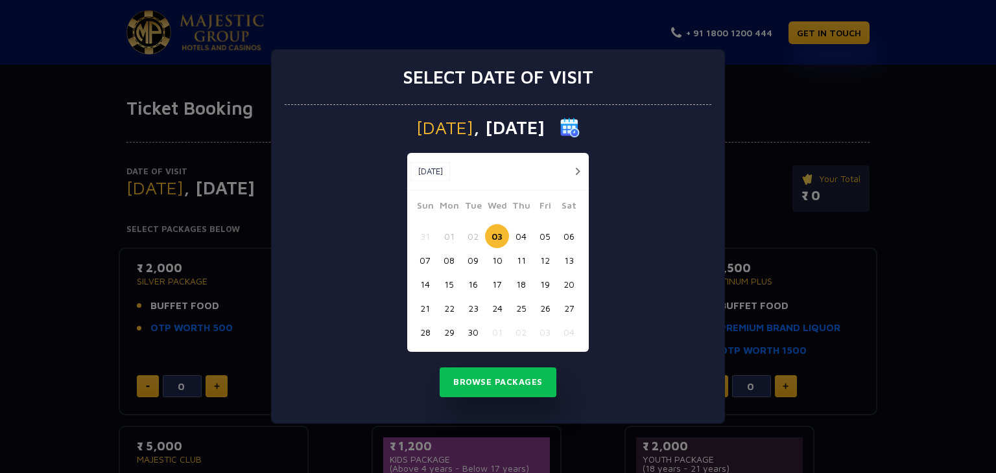
click at [476, 279] on button "16" at bounding box center [473, 284] width 24 height 24
click at [495, 378] on button "Browse Packages" at bounding box center [497, 383] width 117 height 30
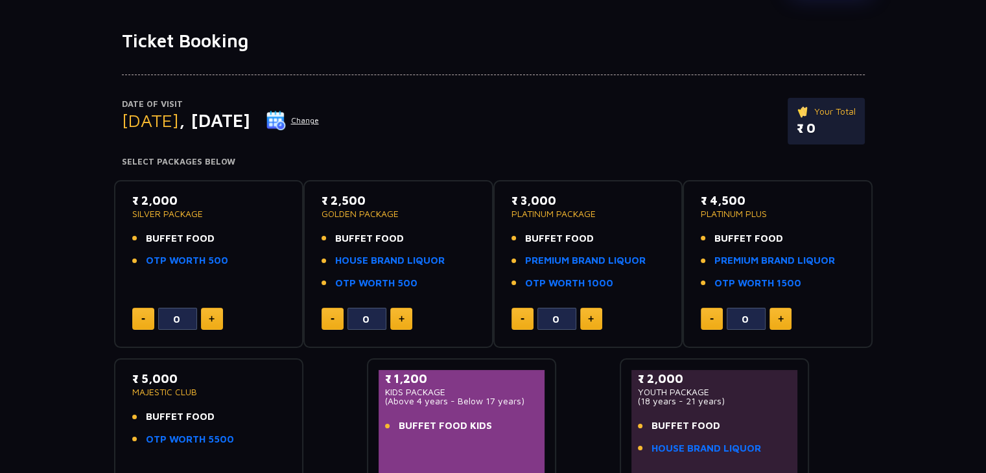
scroll to position [80, 0]
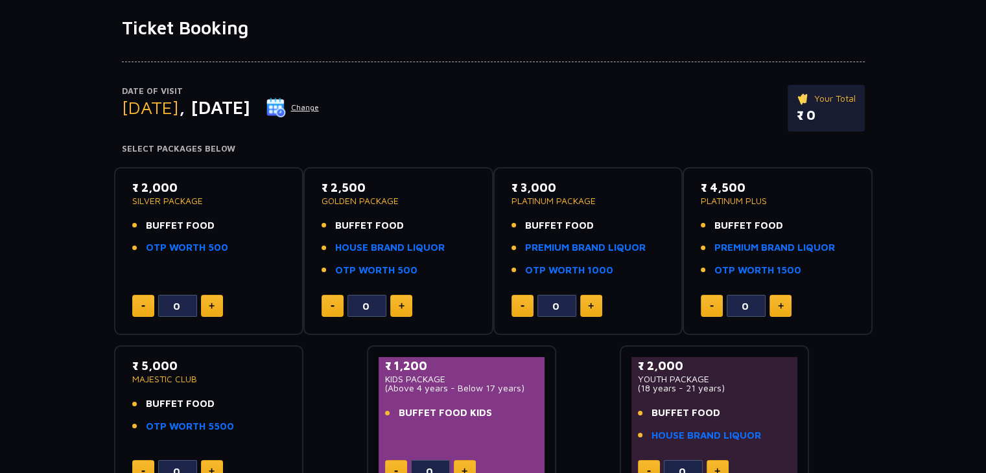
click at [211, 298] on button at bounding box center [212, 306] width 22 height 22
click at [137, 300] on button at bounding box center [143, 306] width 22 height 22
type input "0"
click at [594, 295] on button at bounding box center [591, 306] width 22 height 22
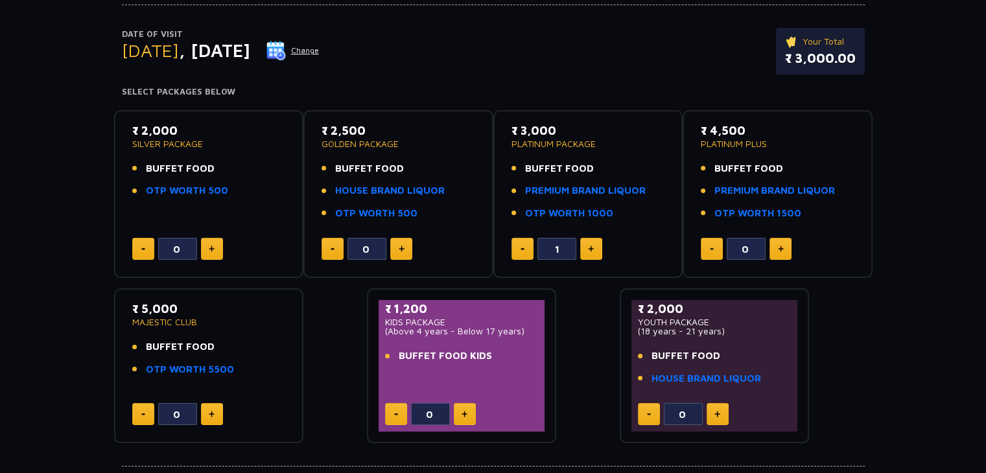
scroll to position [140, 0]
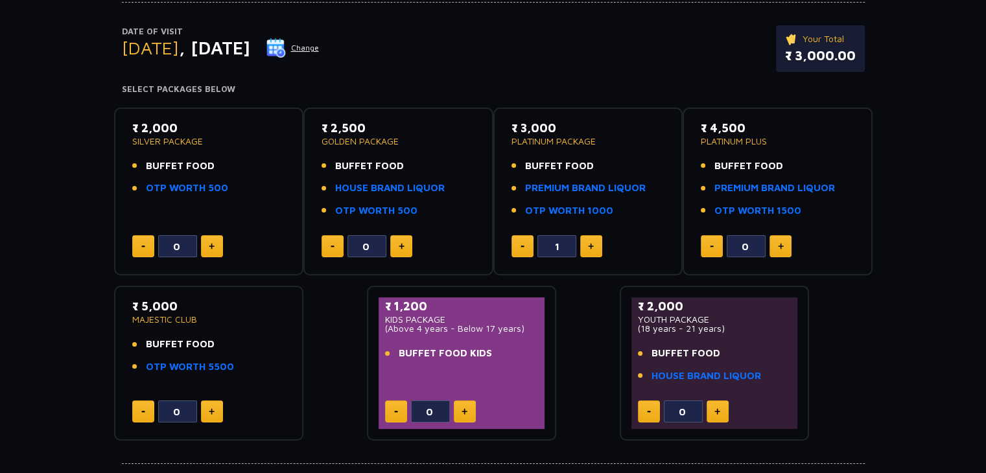
click at [596, 245] on button at bounding box center [591, 246] width 22 height 22
type input "2"
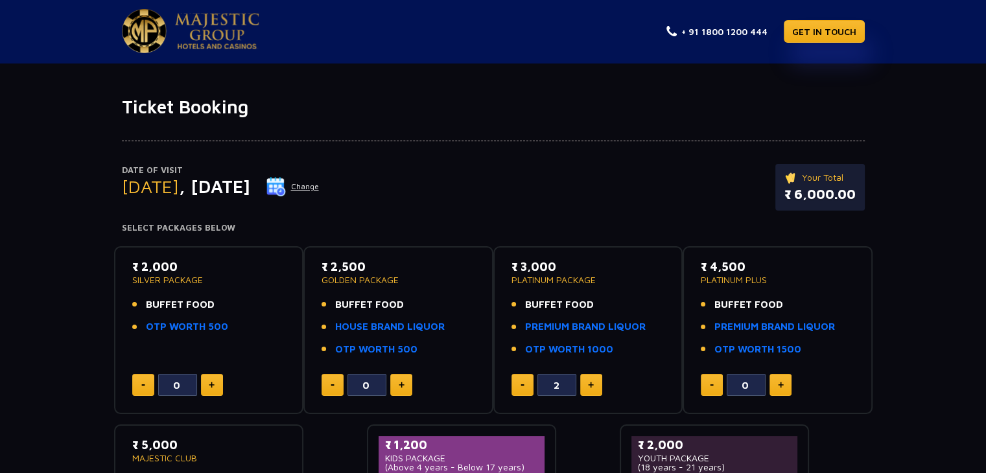
scroll to position [0, 0]
